Goal: Find specific page/section: Find specific page/section

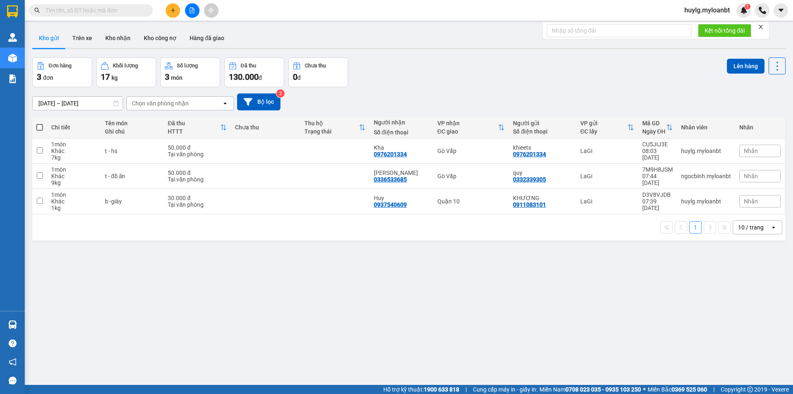
click at [119, 12] on input "text" at bounding box center [93, 10] width 97 height 9
paste input "039 4590600"
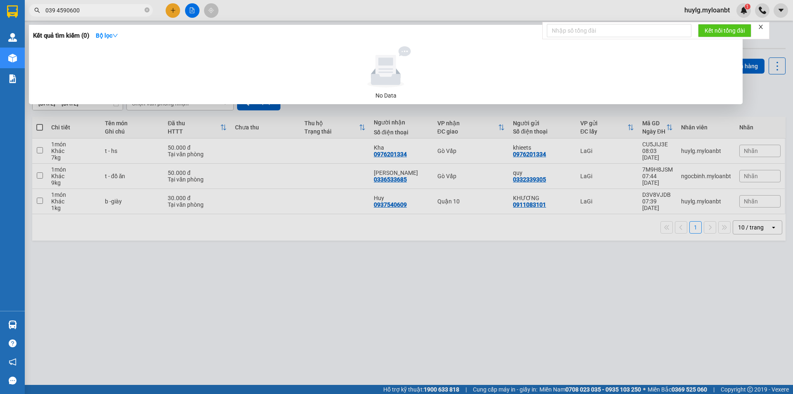
click at [56, 9] on input "039 4590600" at bounding box center [93, 10] width 97 height 9
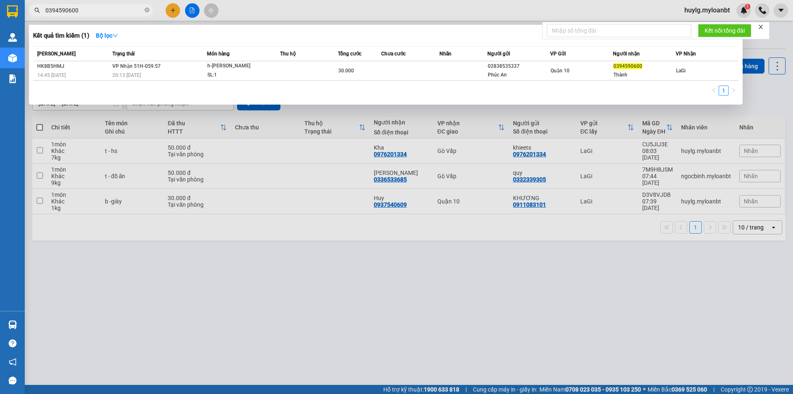
type input "0394590600"
click at [148, 11] on icon "close-circle" at bounding box center [147, 9] width 5 height 5
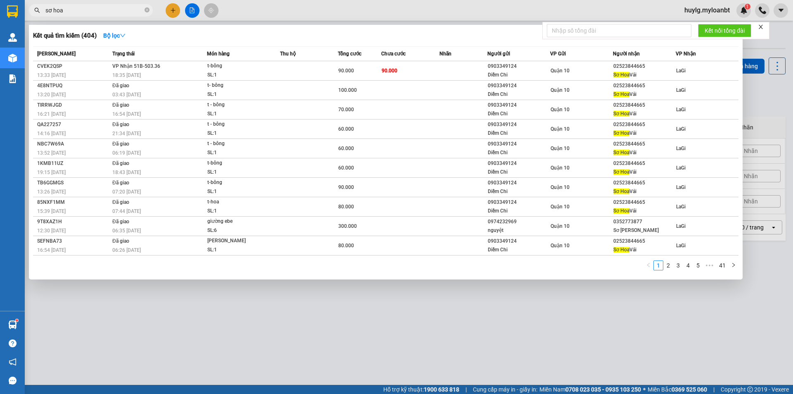
type input "sơ hoa"
click at [146, 10] on icon "close-circle" at bounding box center [147, 9] width 5 height 5
